Goal: Task Accomplishment & Management: Complete application form

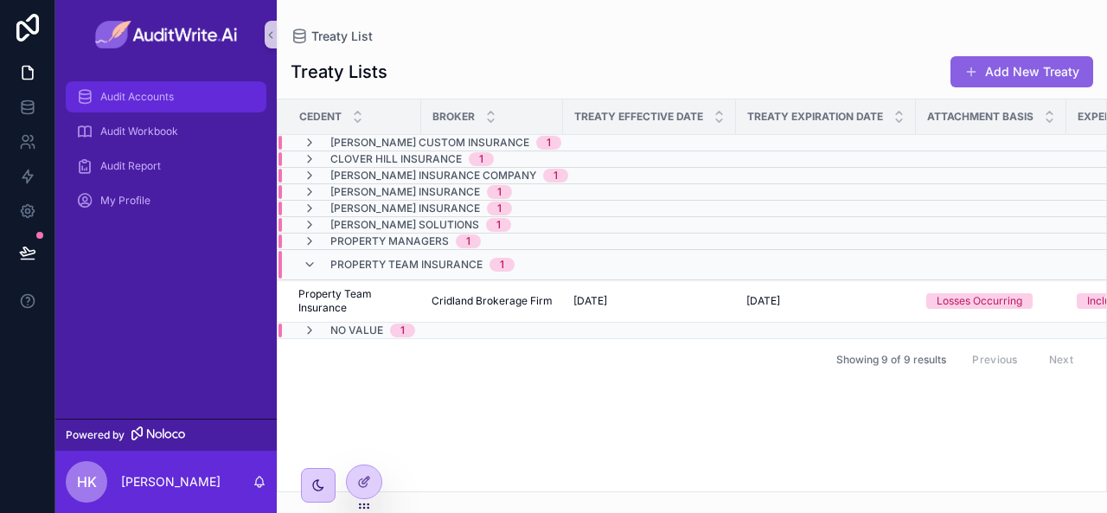
click at [100, 92] on span "Audit Accounts" at bounding box center [137, 97] width 74 height 14
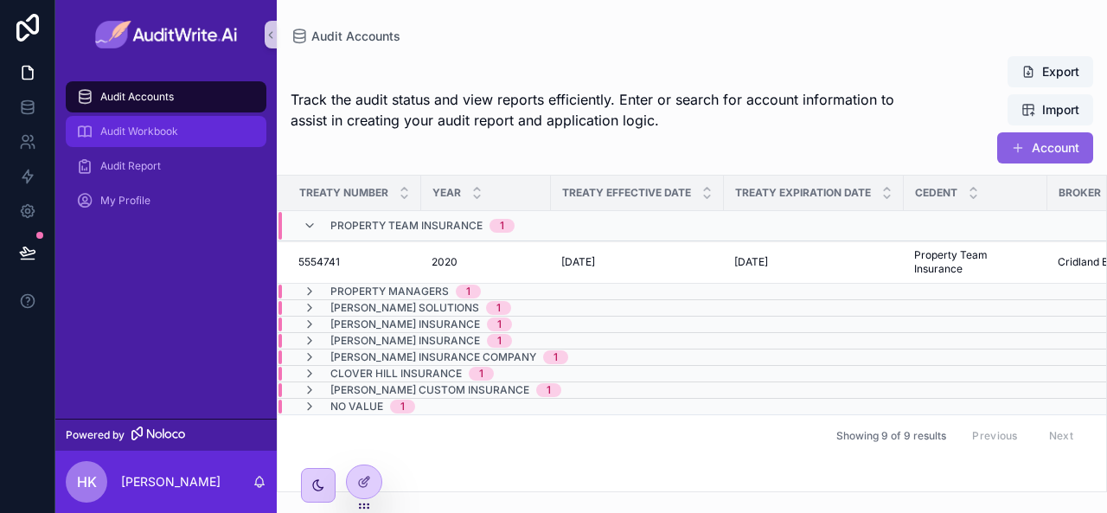
click at [185, 129] on div "Audit Workbook" at bounding box center [166, 132] width 180 height 28
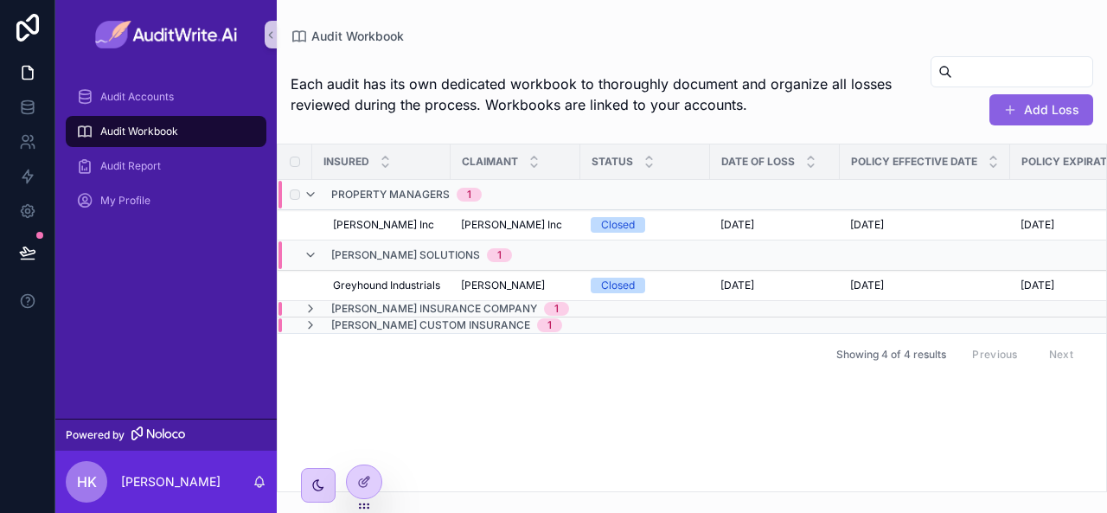
click at [301, 195] on div "scrollable content" at bounding box center [293, 195] width 21 height 28
click at [312, 192] on icon "scrollable content" at bounding box center [311, 195] width 14 height 14
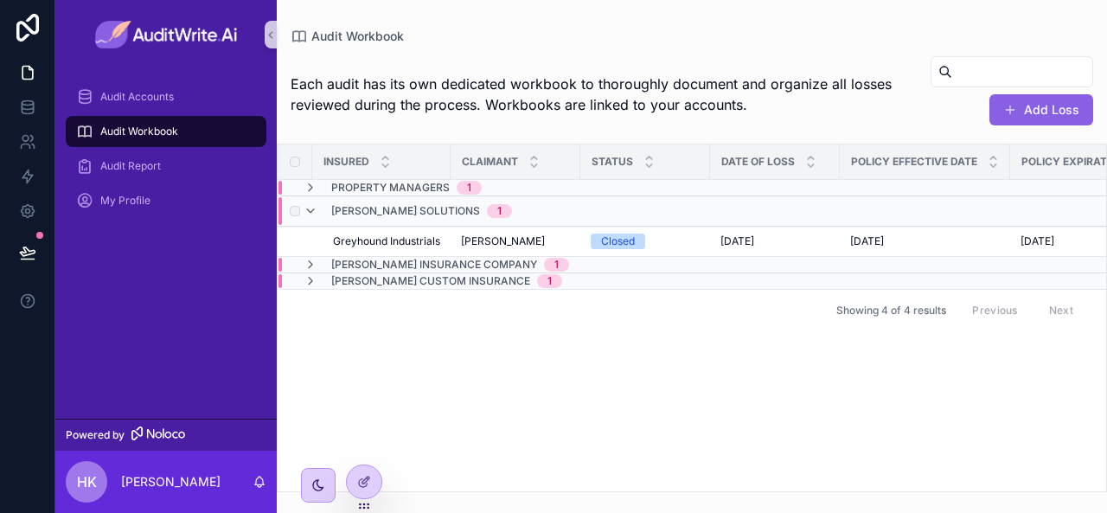
click at [318, 214] on div "[PERSON_NAME] Solutions 1" at bounding box center [408, 211] width 208 height 28
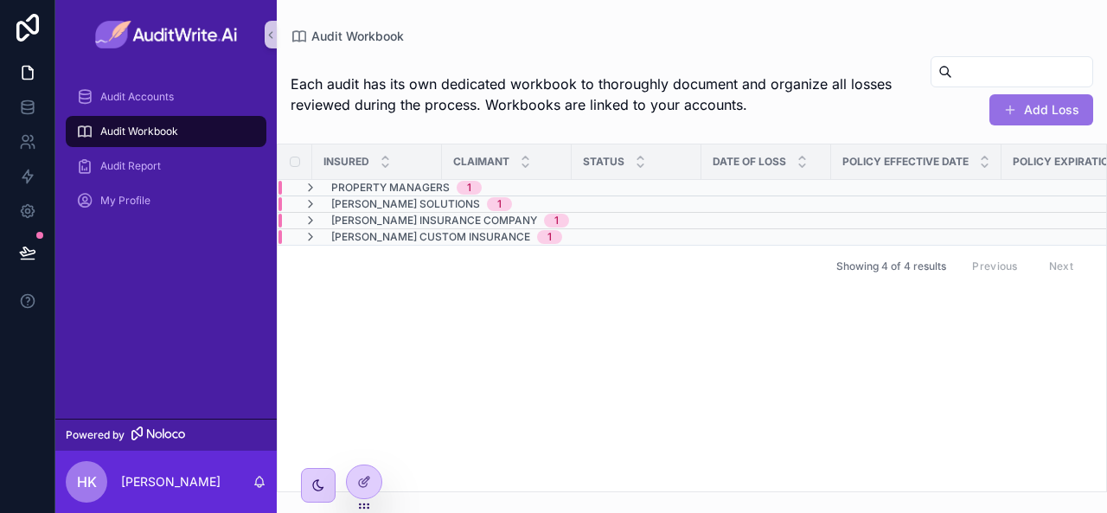
click at [1015, 124] on button "Add Loss" at bounding box center [1041, 109] width 104 height 31
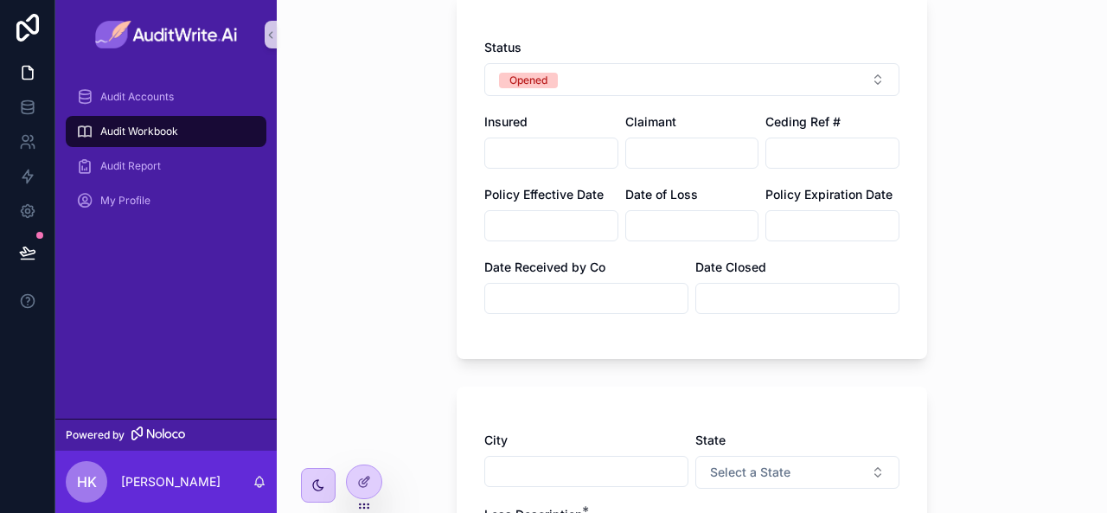
scroll to position [399, 0]
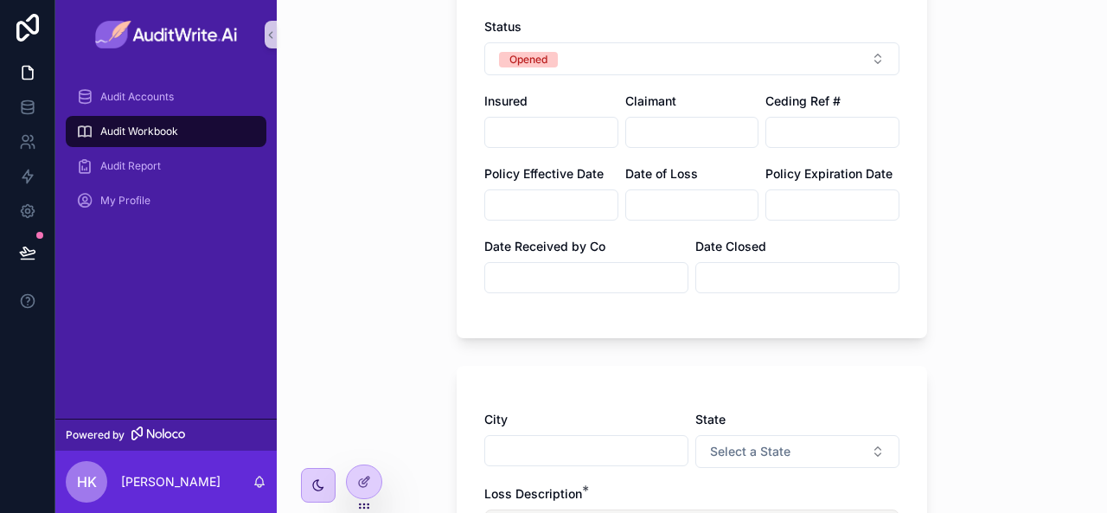
click at [499, 131] on input "scrollable content" at bounding box center [551, 132] width 132 height 24
click at [645, 139] on input "scrollable content" at bounding box center [692, 132] width 132 height 24
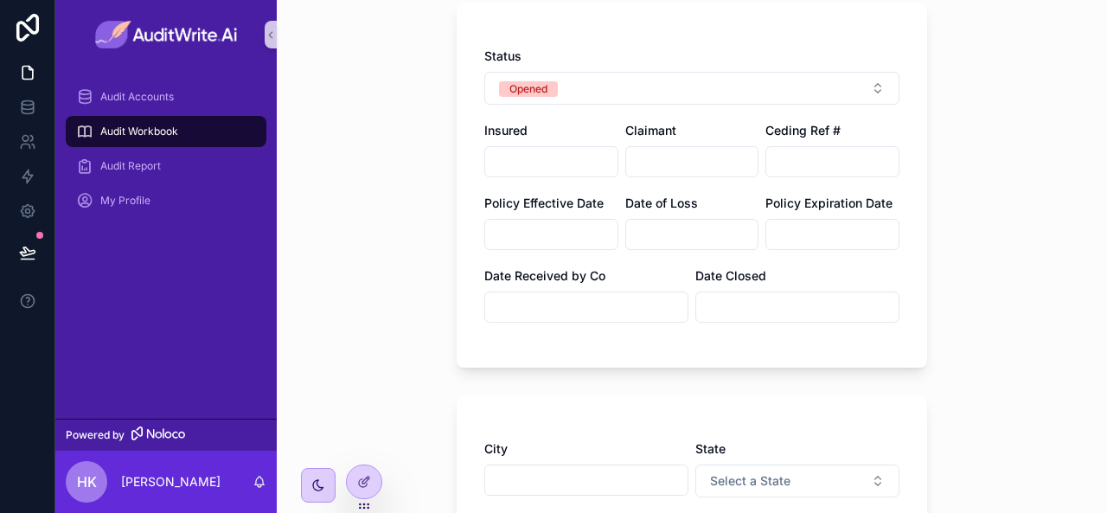
scroll to position [368, 0]
drag, startPoint x: 459, startPoint y: 112, endPoint x: 548, endPoint y: 153, distance: 98.3
click at [548, 153] on div "Status Opened Insured Claimant Ceding Ref # Policy Effective Date Date of Loss …" at bounding box center [692, 185] width 470 height 365
click at [484, 188] on div "Status Opened Insured Claimant Ceding Ref # Policy Effective Date Date of Loss …" at bounding box center [691, 194] width 415 height 292
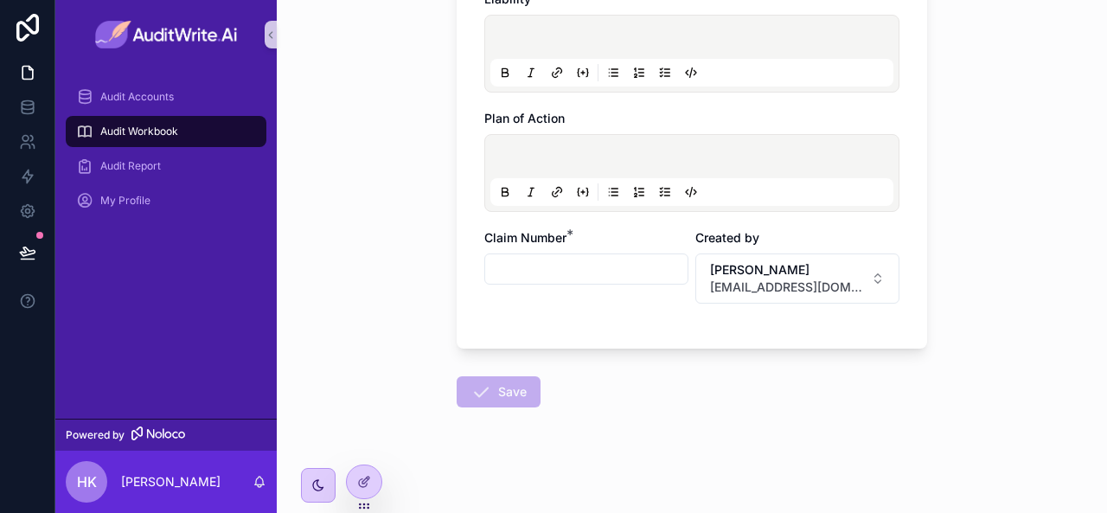
scroll to position [1087, 0]
click at [541, 260] on input "scrollable content" at bounding box center [586, 269] width 202 height 24
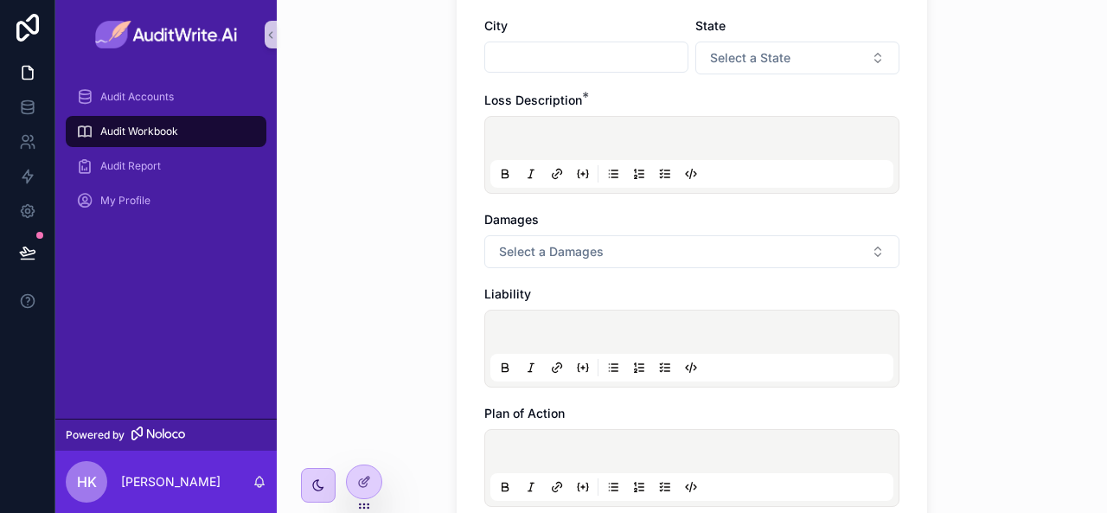
scroll to position [765, 0]
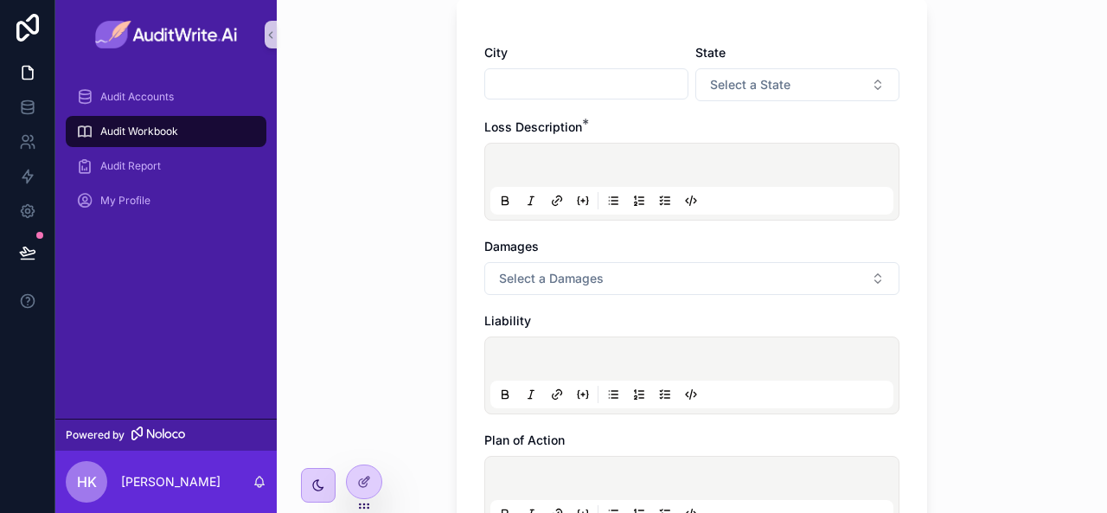
click at [540, 342] on div "scrollable content" at bounding box center [691, 375] width 403 height 66
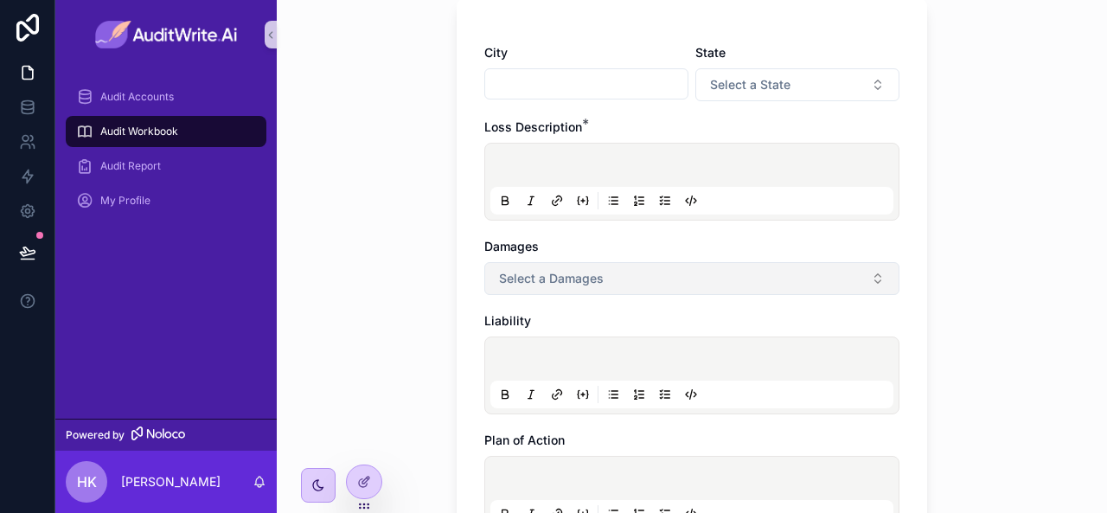
click at [528, 280] on span "Select a Damages" at bounding box center [551, 278] width 105 height 17
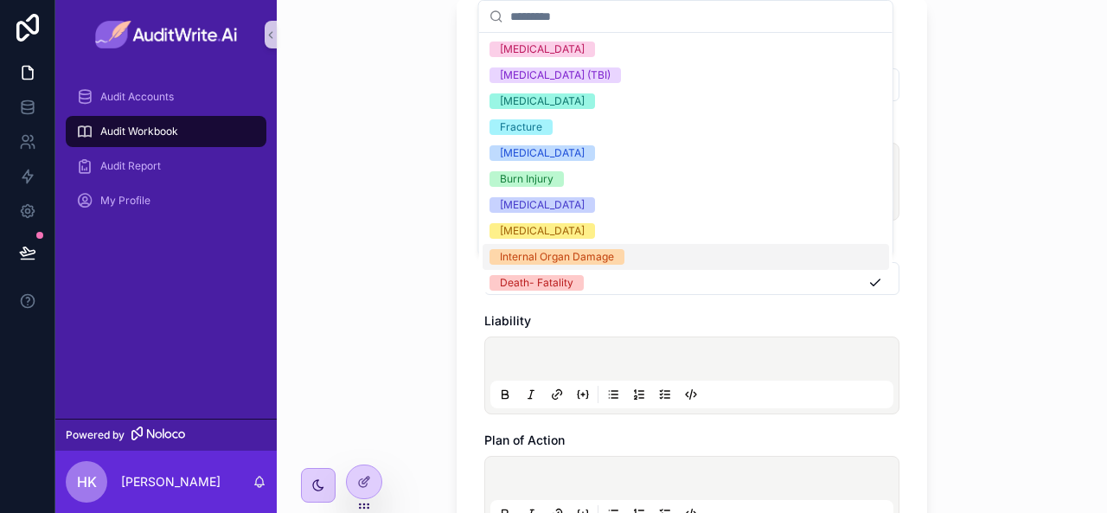
click at [433, 253] on div "Audit Workbook Add Loss Add Loss Treaty Number Coverage New Noteworthy Claim Ye…" at bounding box center [692, 256] width 830 height 513
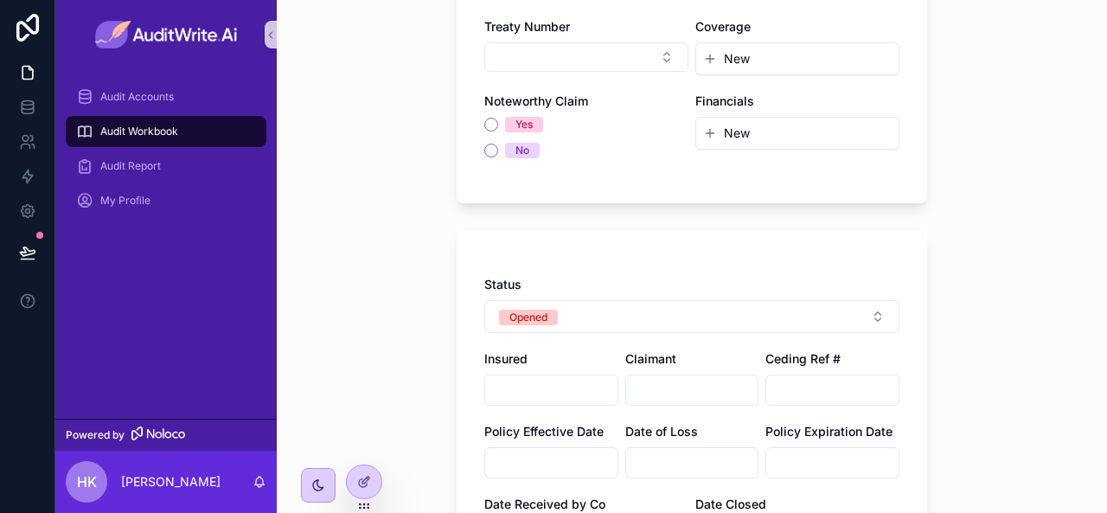
scroll to position [143, 0]
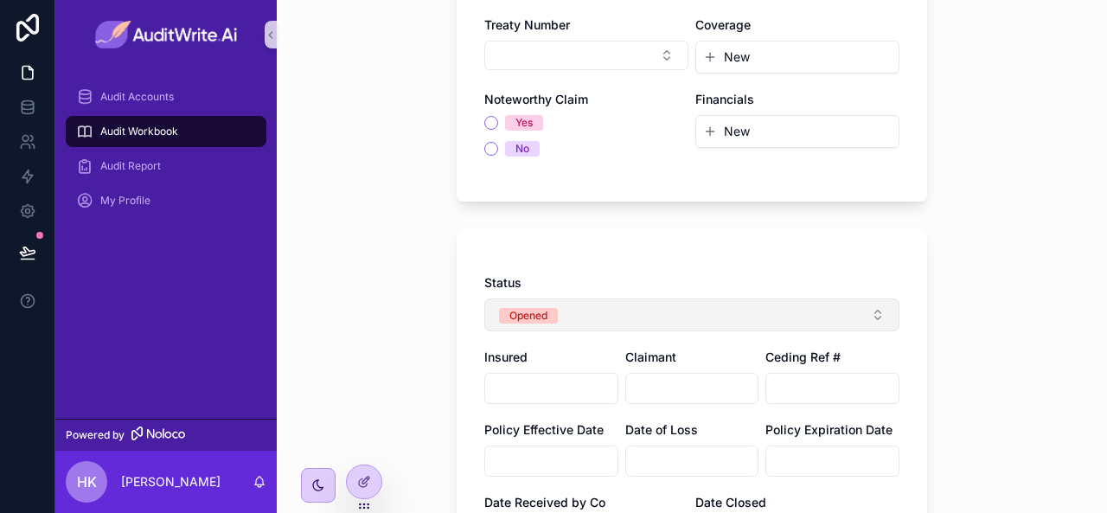
click at [649, 307] on button "Opened" at bounding box center [691, 314] width 415 height 33
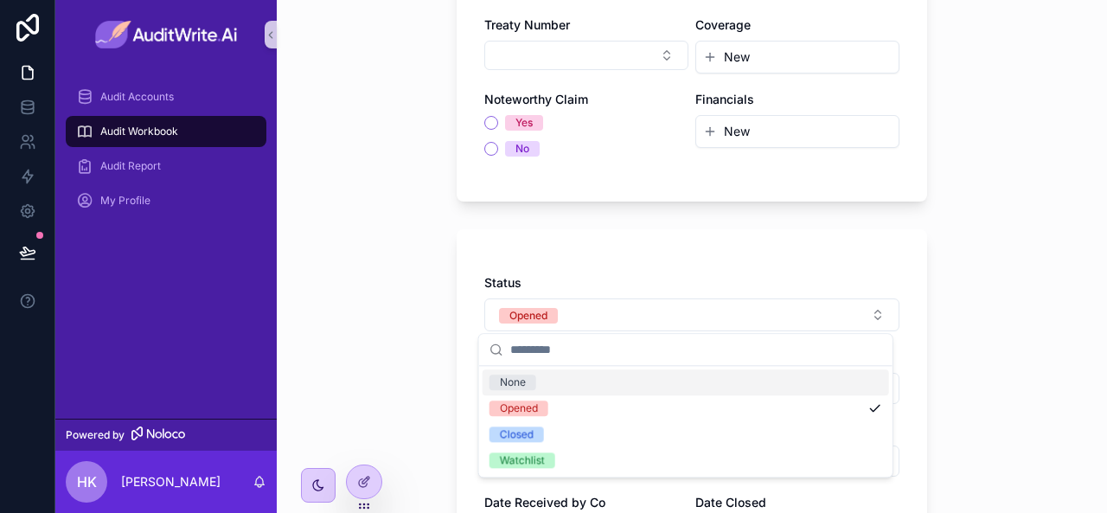
click at [434, 274] on div "Audit Workbook Add Loss Add Loss Treaty Number Coverage New Noteworthy Claim Ye…" at bounding box center [692, 113] width 830 height 513
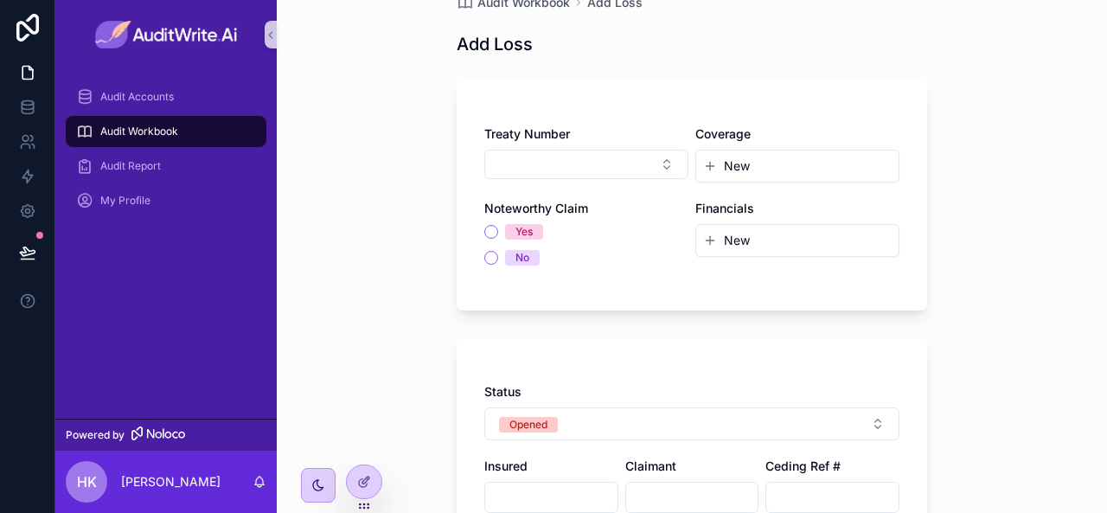
scroll to position [28, 0]
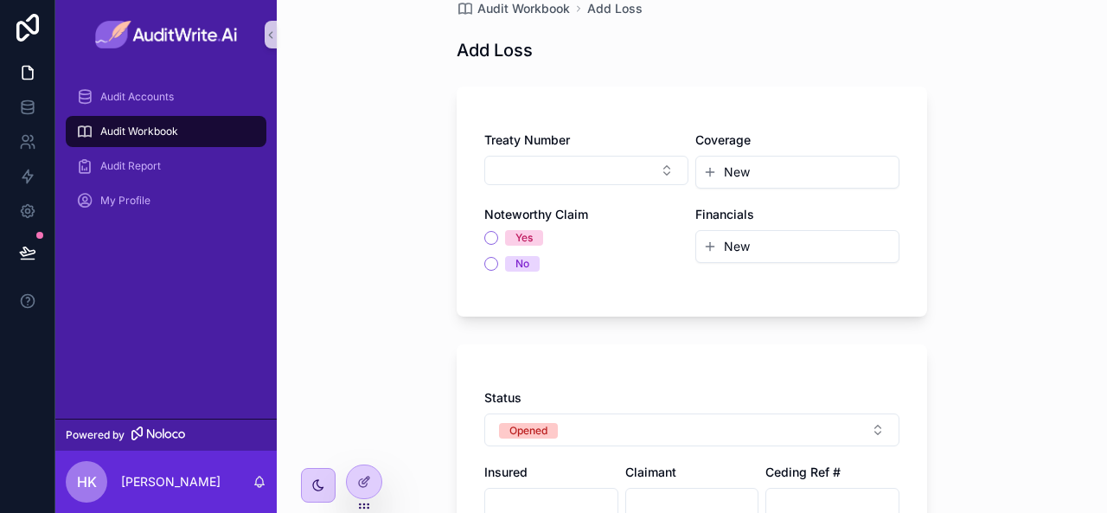
click at [767, 181] on div "New" at bounding box center [797, 172] width 202 height 31
click at [732, 172] on span "New" at bounding box center [737, 171] width 26 height 17
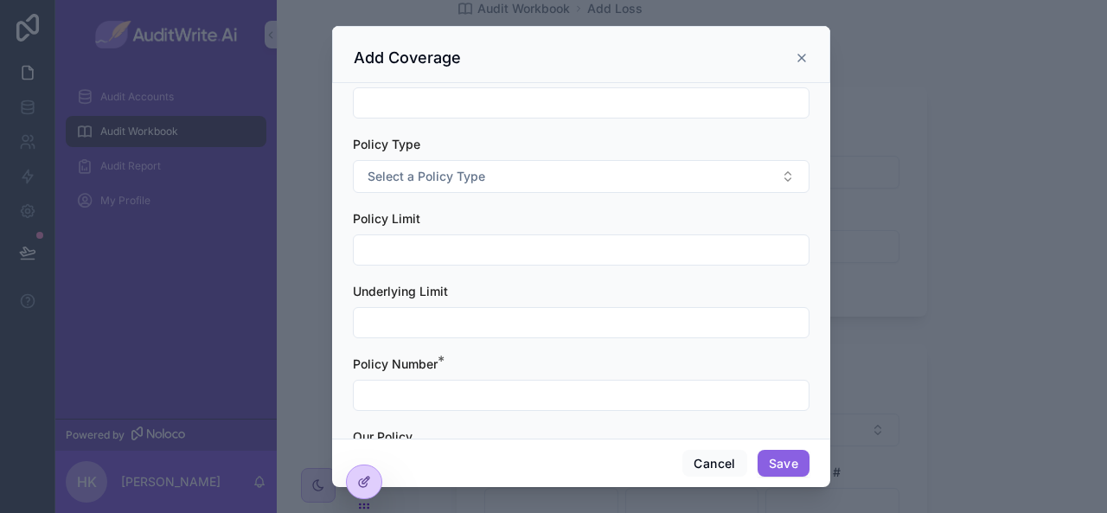
scroll to position [26, 0]
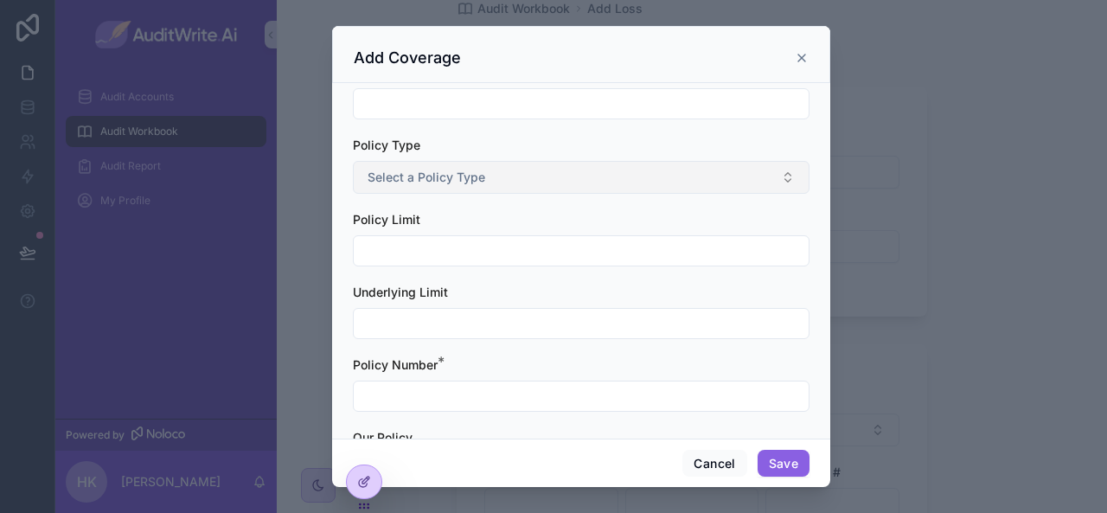
click at [445, 177] on span "Select a Policy Type" at bounding box center [427, 177] width 118 height 17
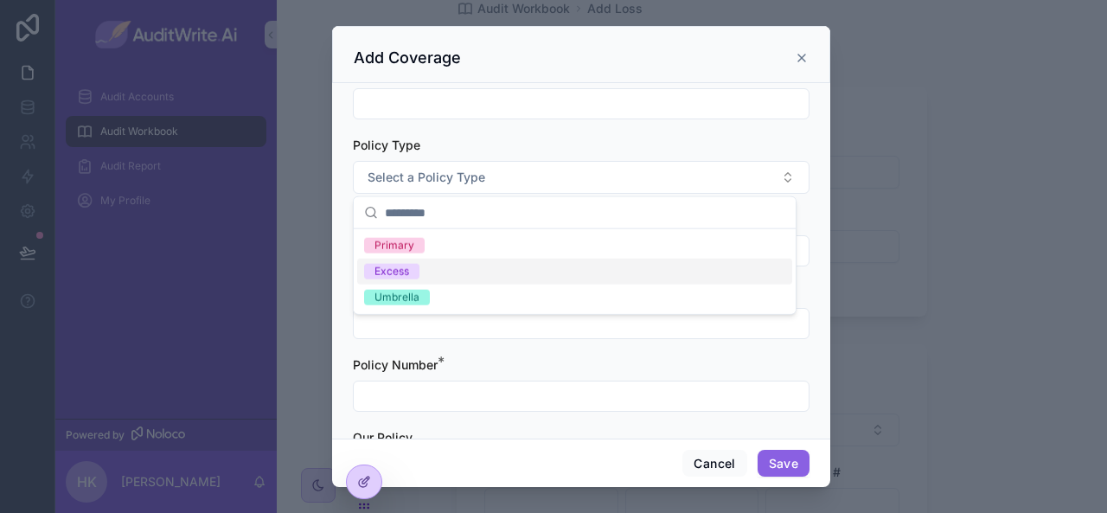
click at [336, 176] on div "Carrier Policy Type Select a Policy Type Policy Limit Underlying Limit Policy N…" at bounding box center [581, 260] width 498 height 355
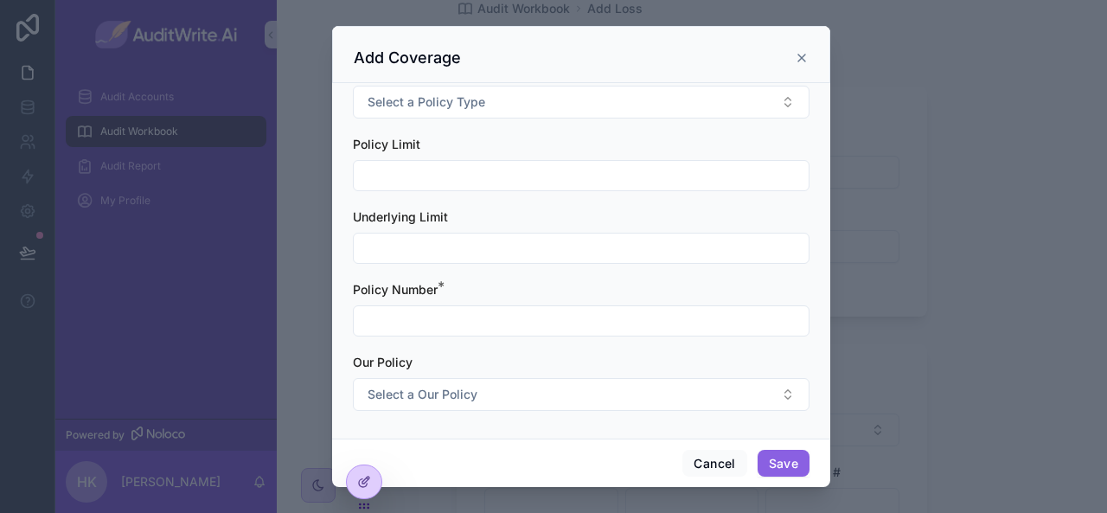
scroll to position [0, 0]
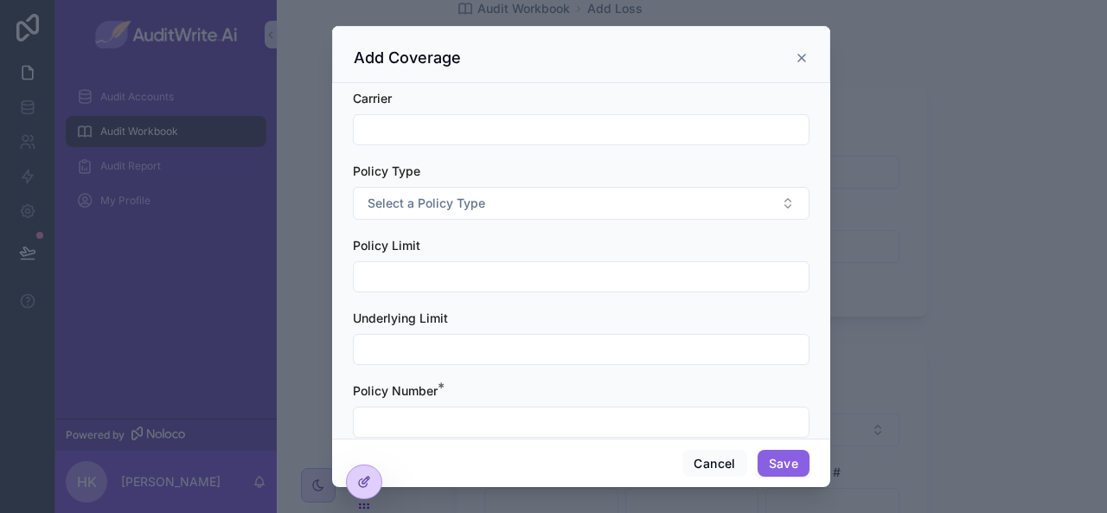
click at [801, 60] on icon "scrollable content" at bounding box center [802, 58] width 14 height 14
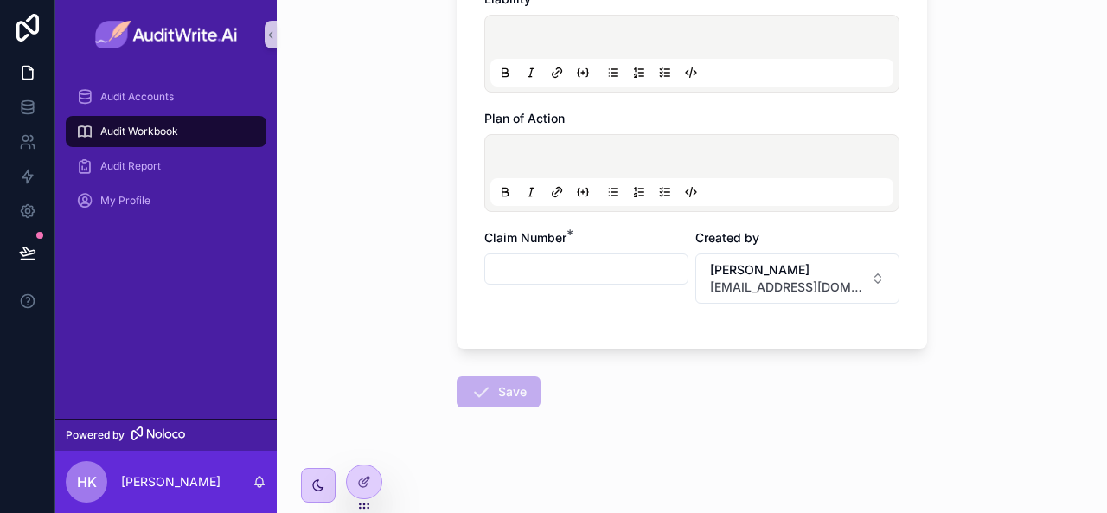
scroll to position [1087, 0]
click at [488, 260] on input "scrollable content" at bounding box center [586, 269] width 202 height 24
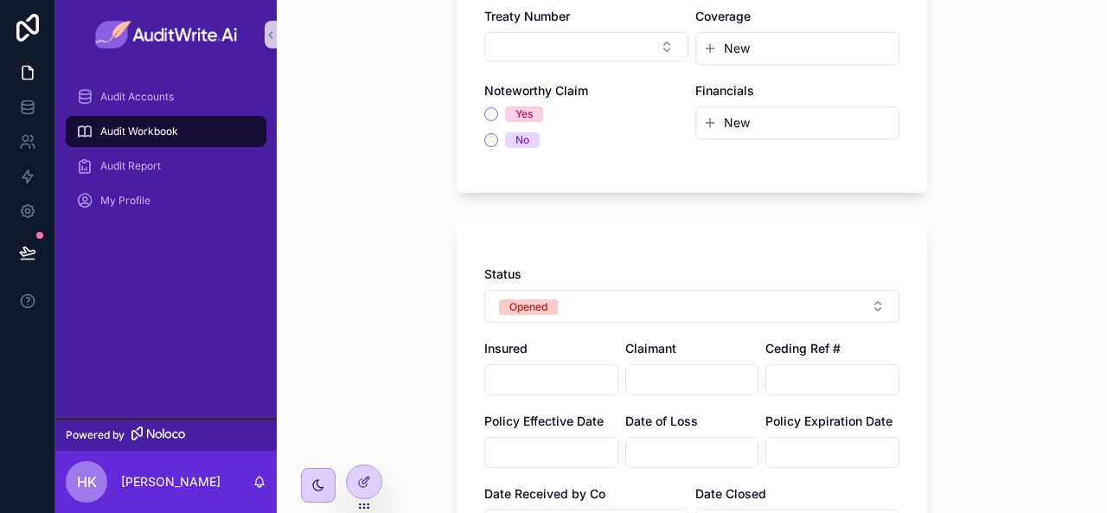
scroll to position [0, 0]
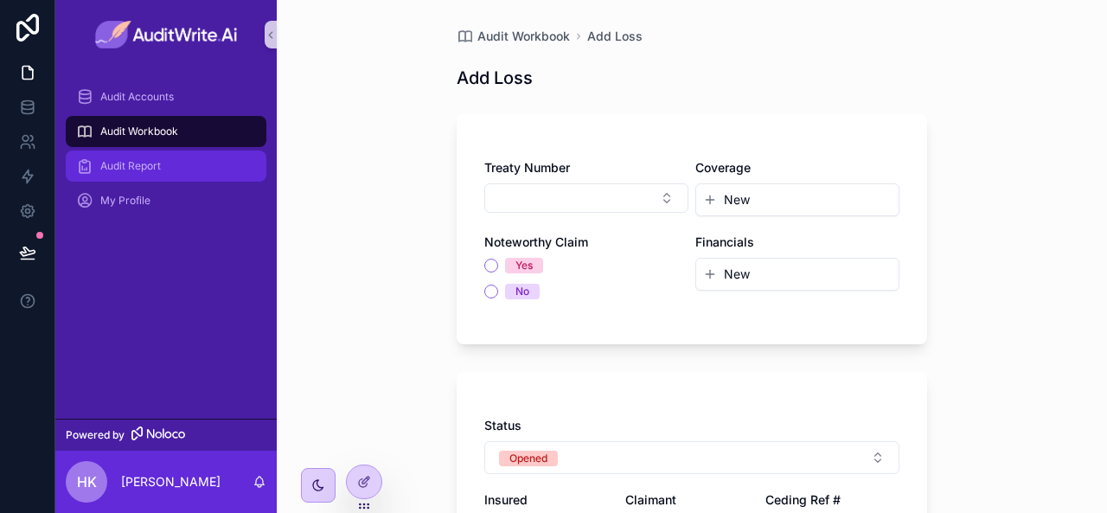
click at [147, 174] on div "Audit Report" at bounding box center [166, 166] width 180 height 28
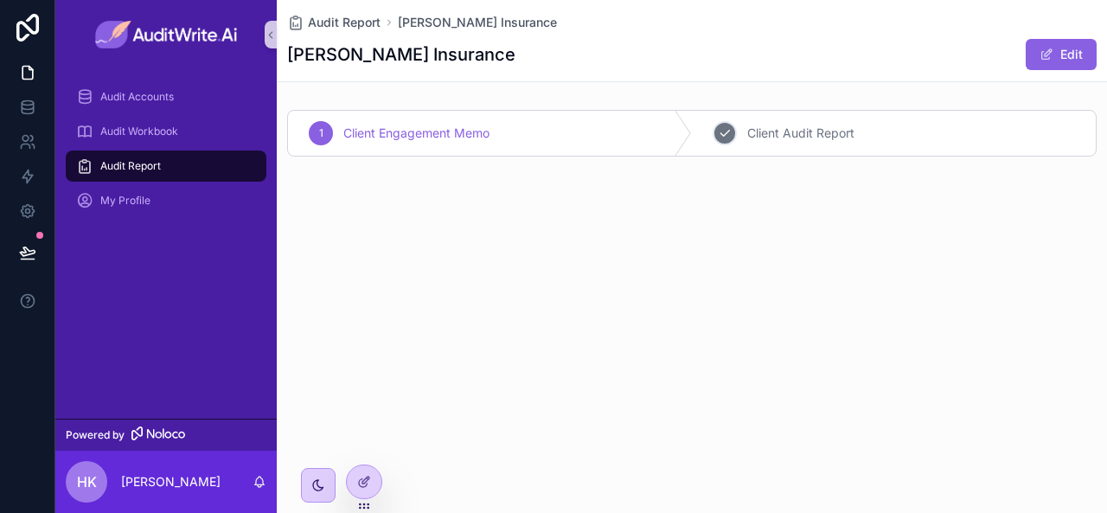
click at [725, 121] on div "2" at bounding box center [725, 133] width 24 height 24
click at [413, 136] on span "Client Engagement Memo" at bounding box center [416, 133] width 146 height 17
click at [721, 121] on div "2" at bounding box center [725, 133] width 24 height 24
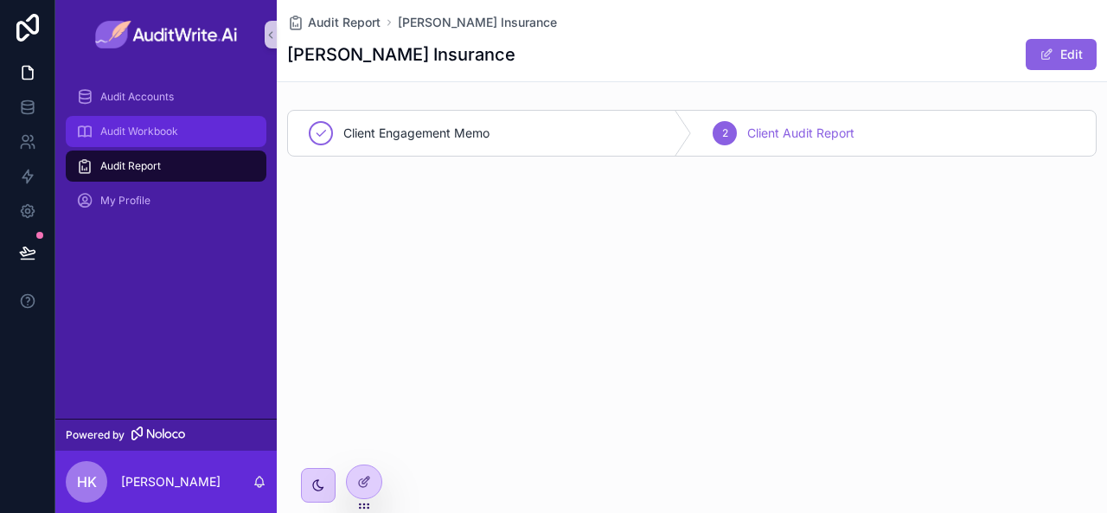
click at [139, 138] on div "Audit Workbook" at bounding box center [166, 132] width 180 height 28
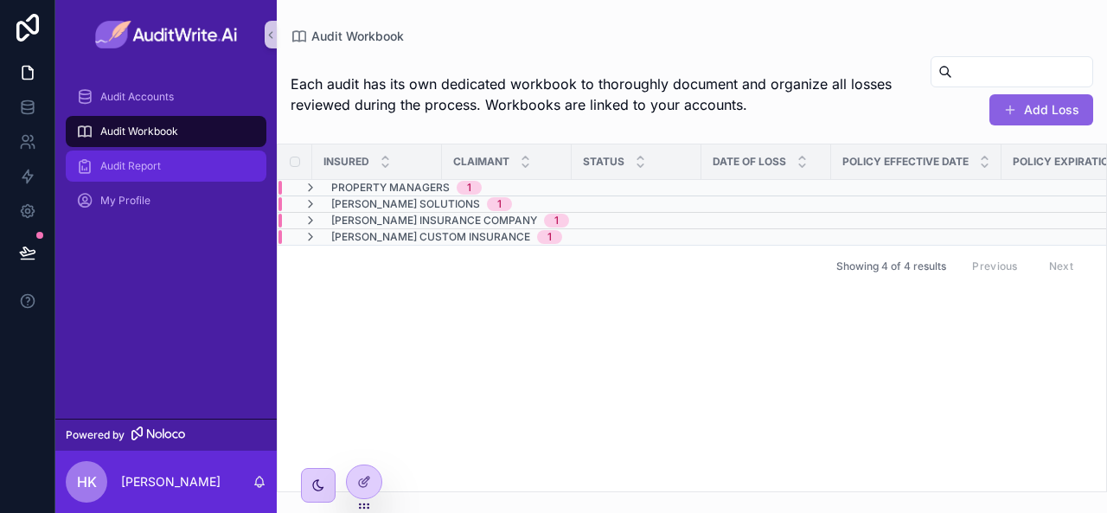
click at [121, 170] on span "Audit Report" at bounding box center [130, 166] width 61 height 14
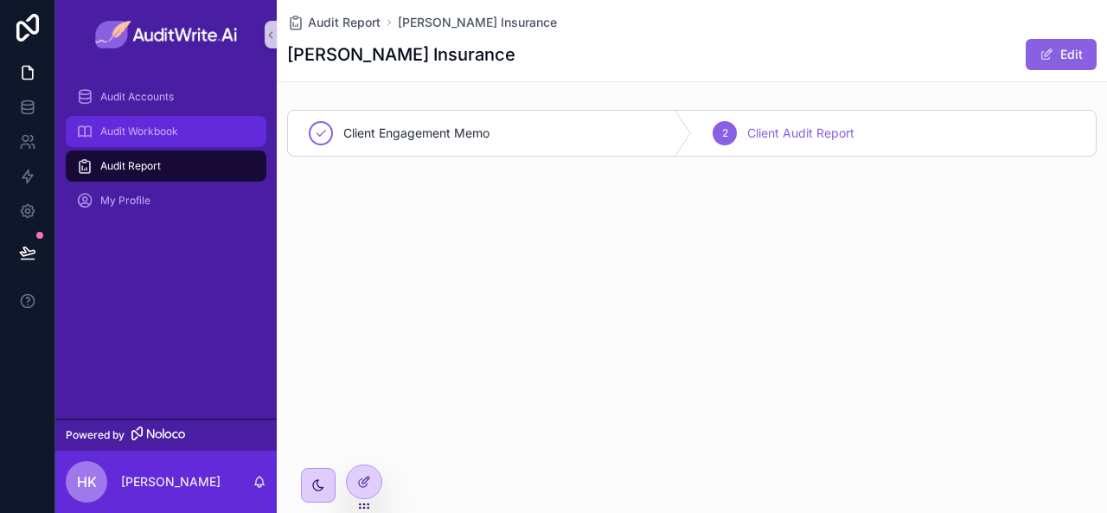
click at [131, 132] on span "Audit Workbook" at bounding box center [139, 132] width 78 height 14
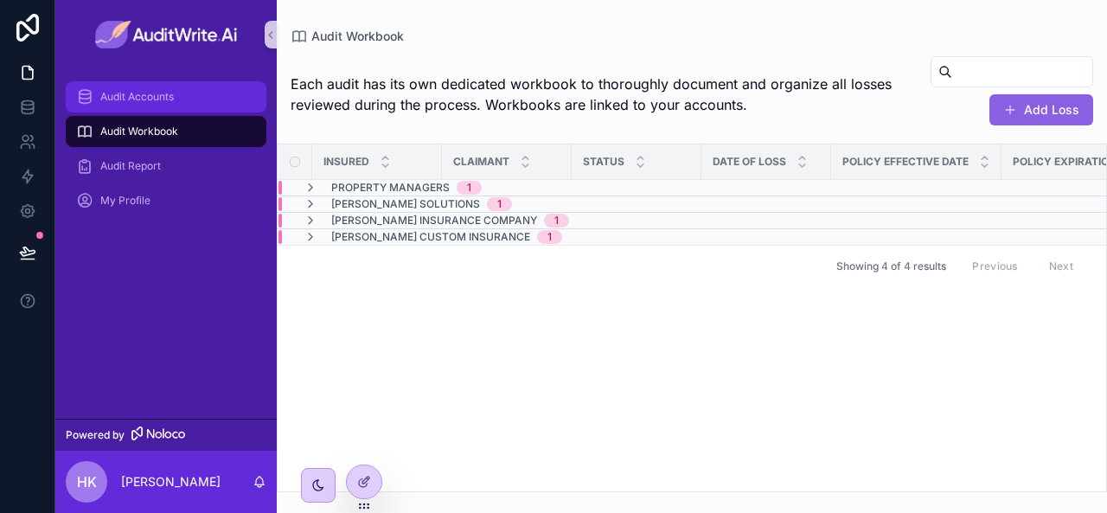
click at [190, 91] on div "Audit Accounts" at bounding box center [166, 97] width 180 height 28
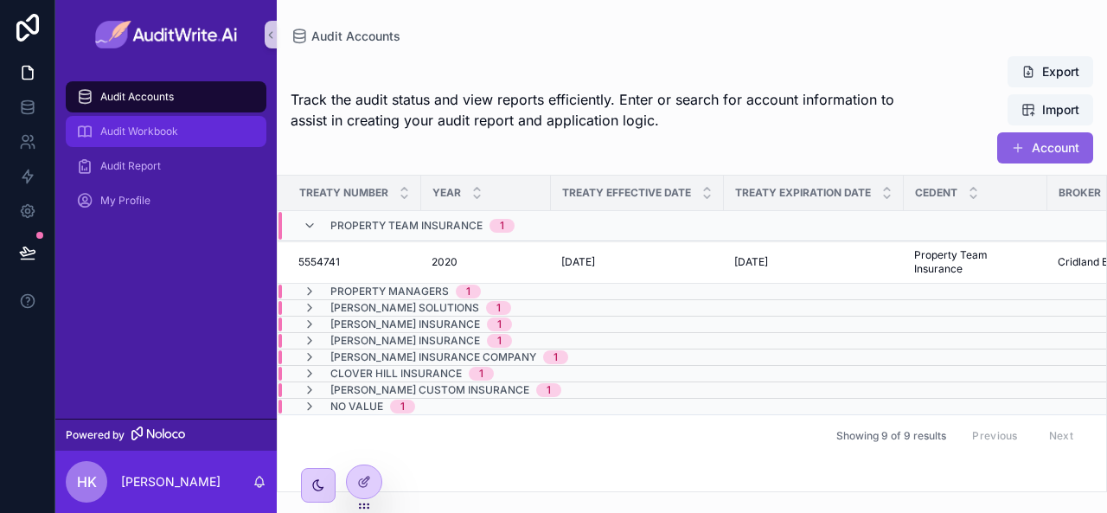
click at [183, 131] on div "Audit Workbook" at bounding box center [166, 132] width 180 height 28
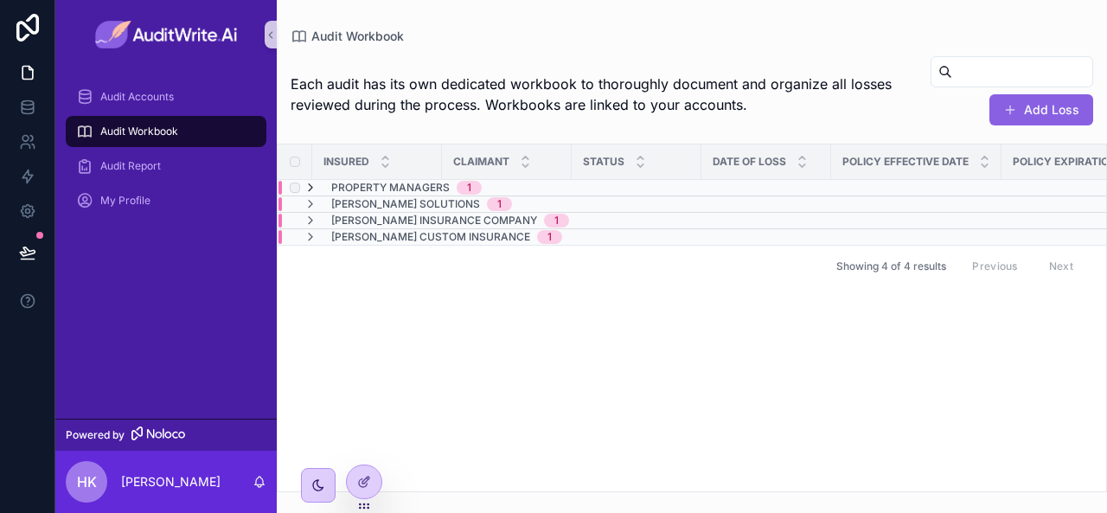
click at [312, 186] on icon "scrollable content" at bounding box center [311, 188] width 14 height 14
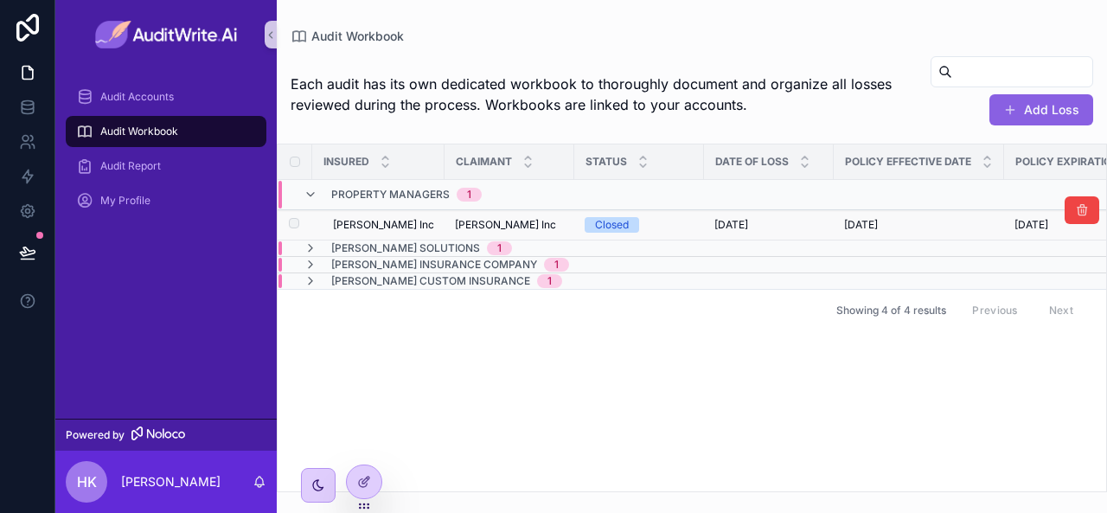
click at [306, 215] on td "scrollable content" at bounding box center [295, 225] width 35 height 30
click at [308, 246] on icon "scrollable content" at bounding box center [311, 248] width 14 height 14
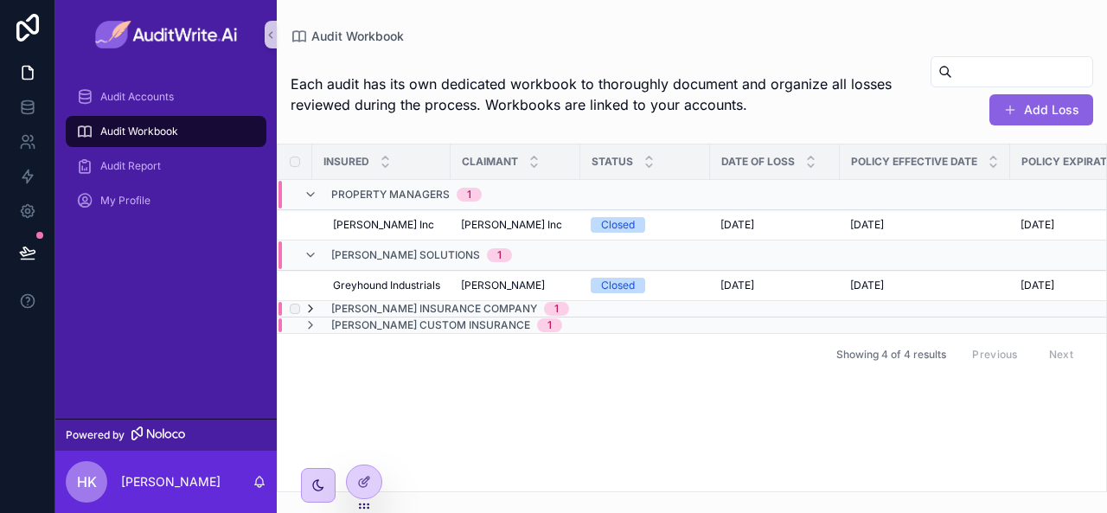
click at [310, 310] on icon "scrollable content" at bounding box center [311, 309] width 14 height 14
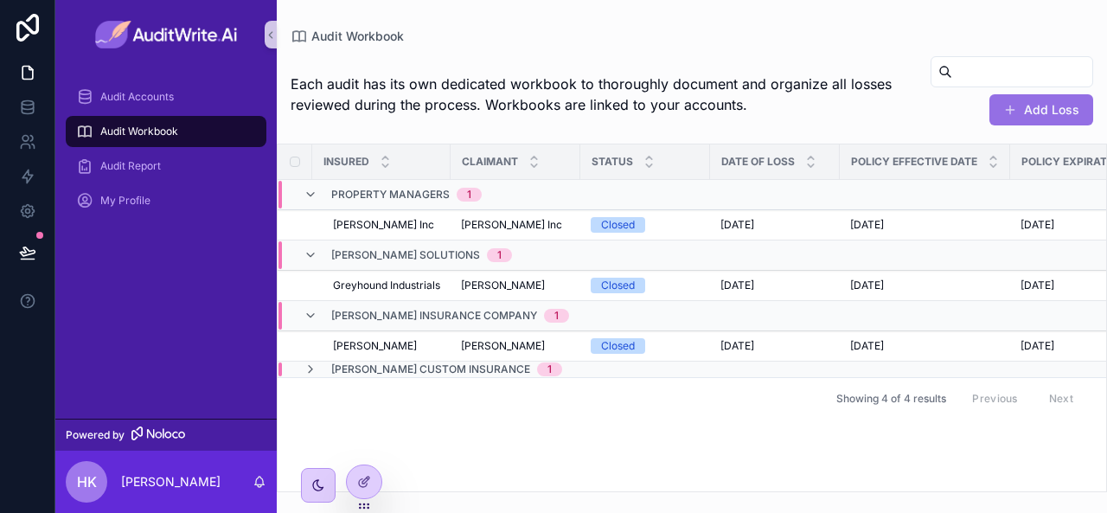
click at [1046, 105] on button "Add Loss" at bounding box center [1041, 109] width 104 height 31
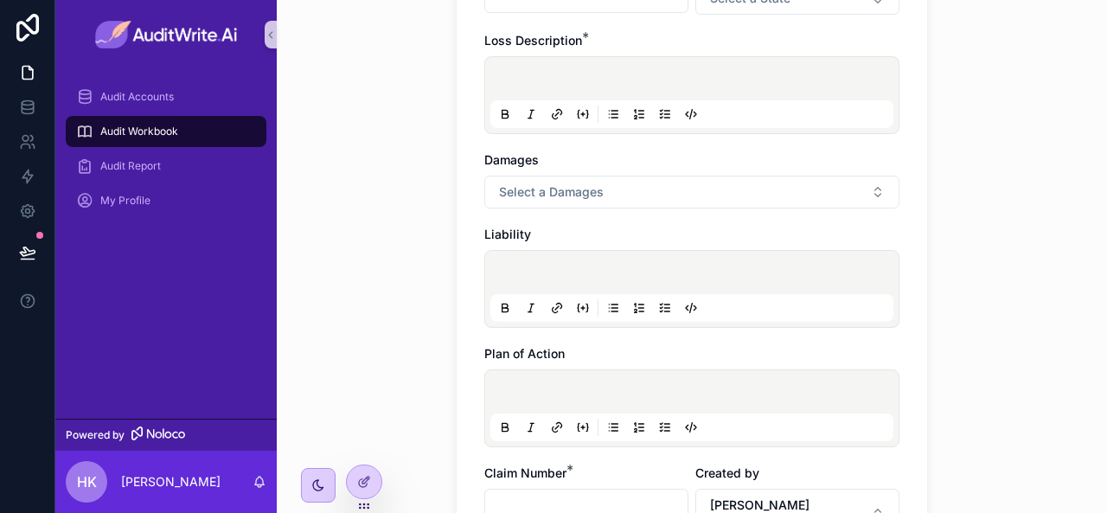
scroll to position [1087, 0]
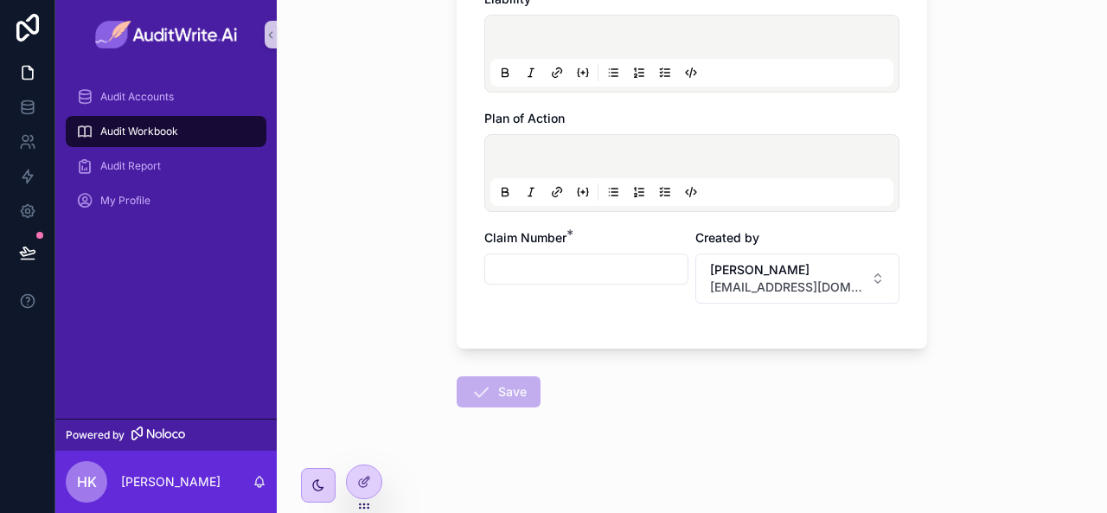
click at [633, 257] on input "scrollable content" at bounding box center [586, 269] width 202 height 24
